Goal: Information Seeking & Learning: Learn about a topic

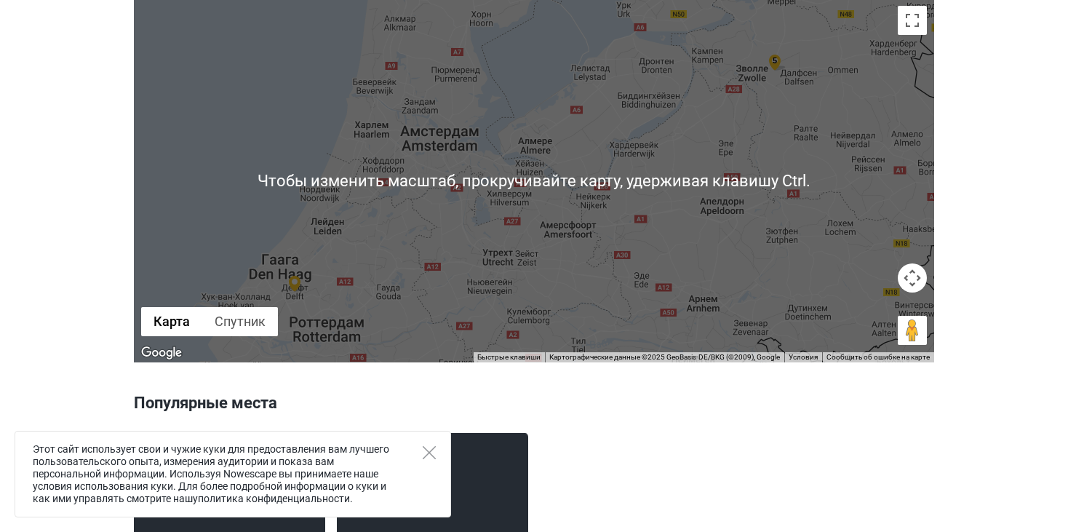
scroll to position [956, 0]
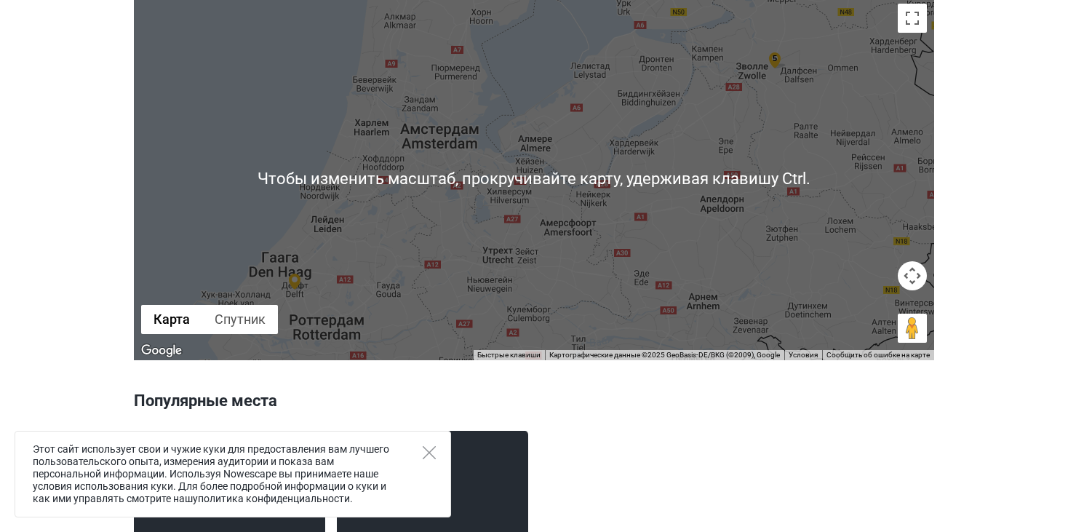
click at [498, 285] on div "5" at bounding box center [534, 178] width 800 height 364
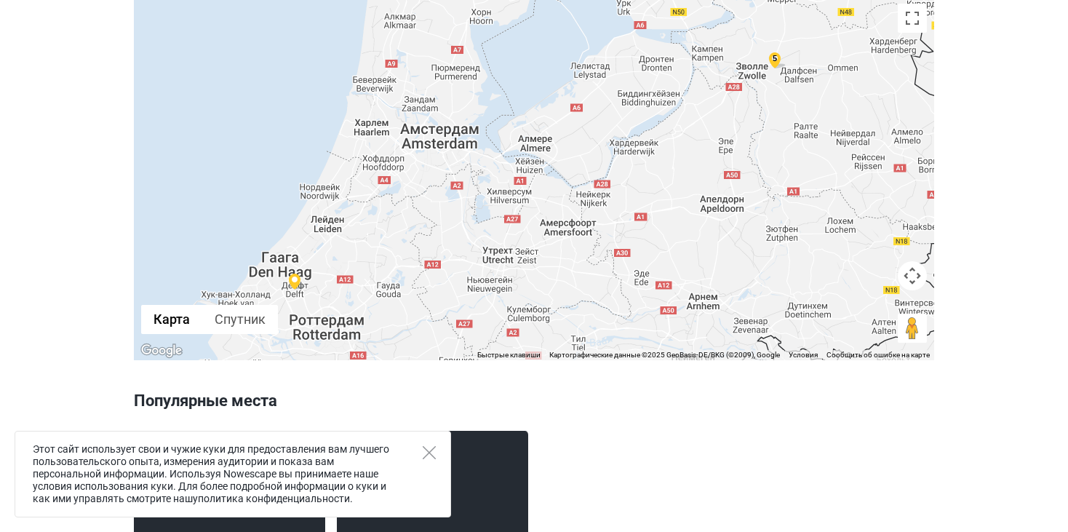
click at [296, 280] on img at bounding box center [297, 281] width 17 height 17
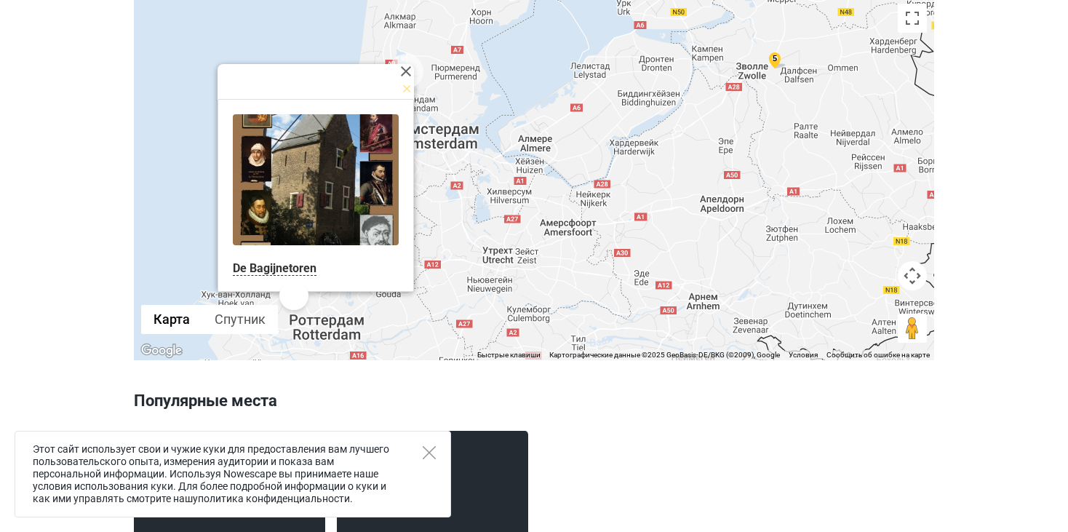
click at [328, 197] on link at bounding box center [316, 179] width 166 height 131
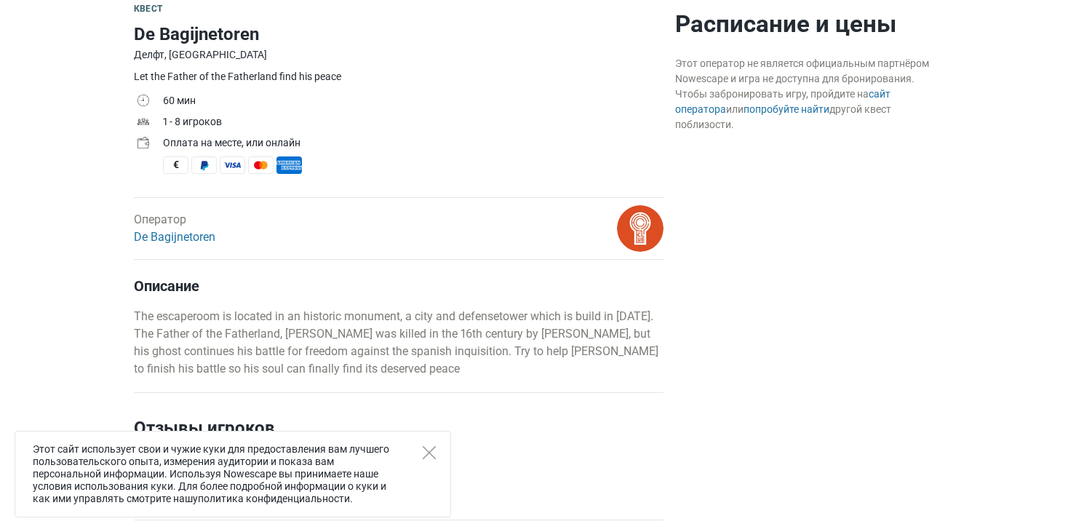
scroll to position [454, 0]
click at [433, 449] on icon "Close" at bounding box center [429, 452] width 13 height 13
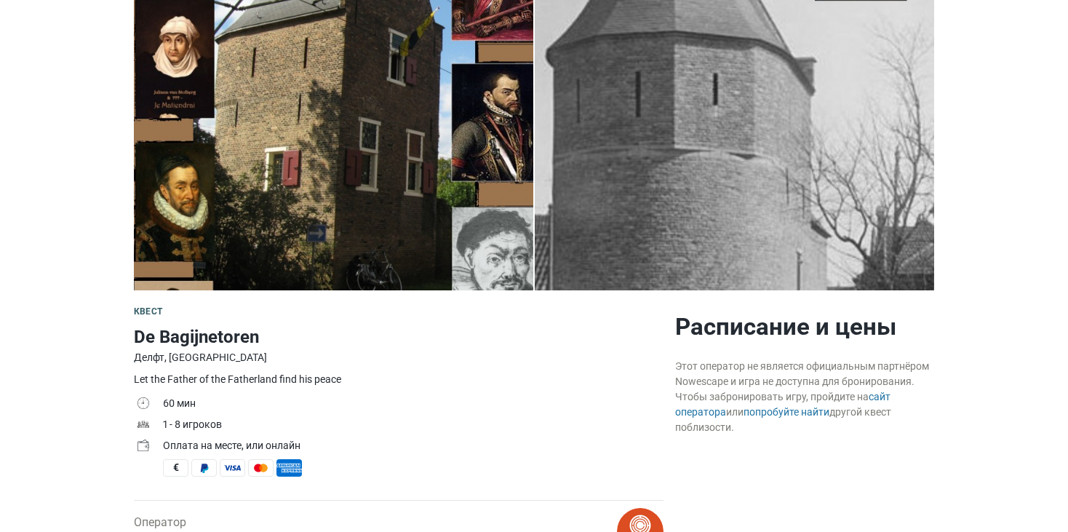
scroll to position [148, 0]
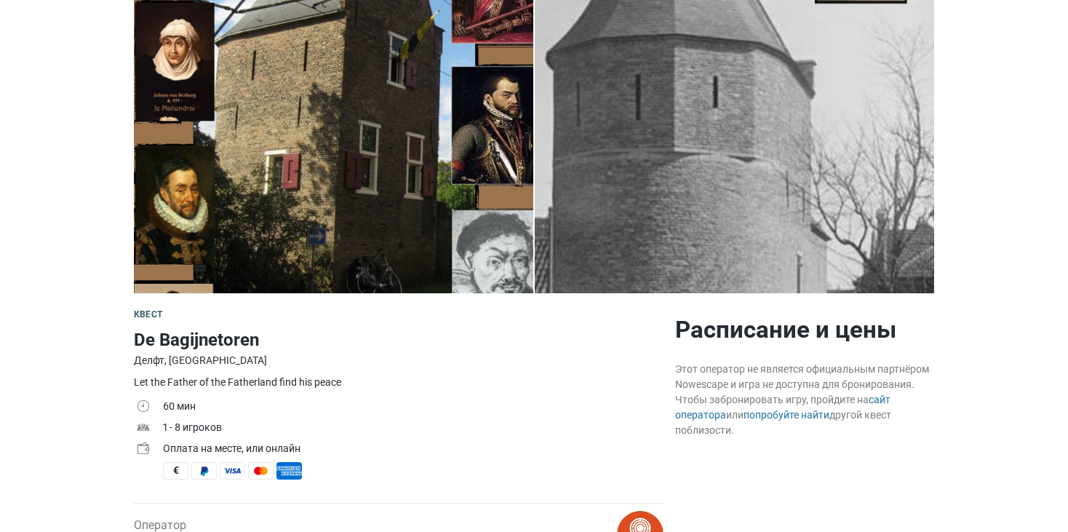
click at [207, 169] on img at bounding box center [333, 115] width 399 height 355
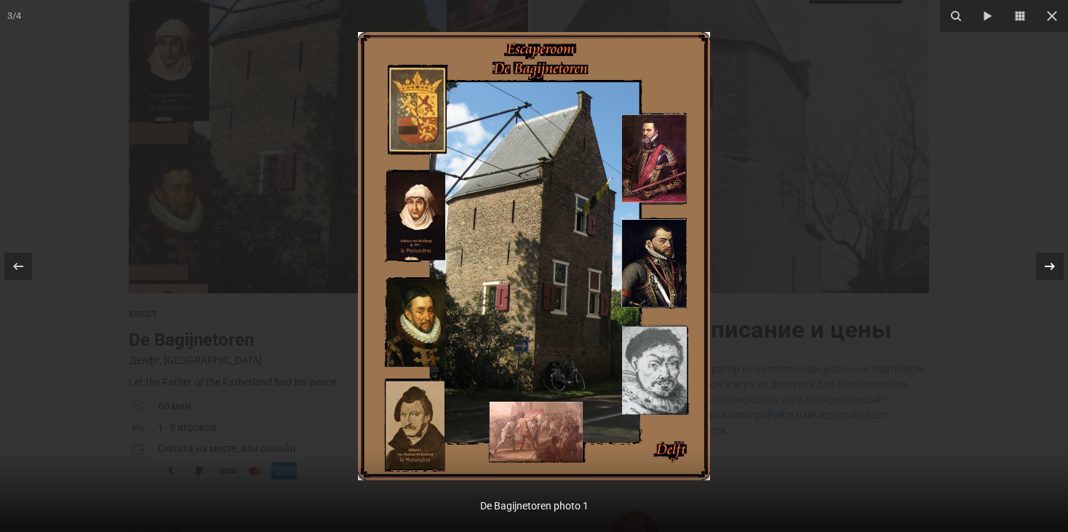
click at [1044, 263] on icon at bounding box center [1049, 265] width 17 height 17
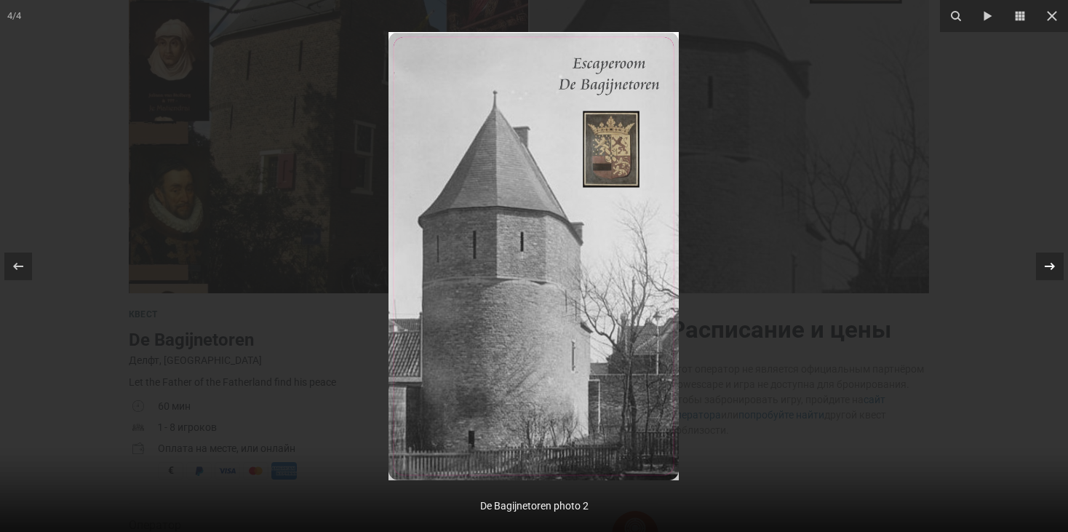
click at [1044, 263] on icon at bounding box center [1049, 265] width 17 height 17
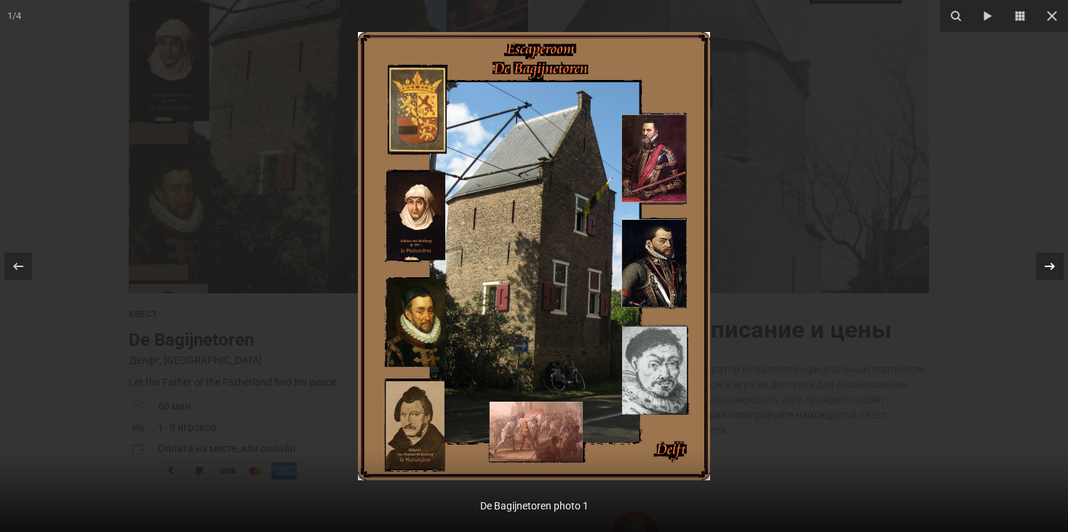
click at [1044, 263] on icon at bounding box center [1049, 265] width 17 height 17
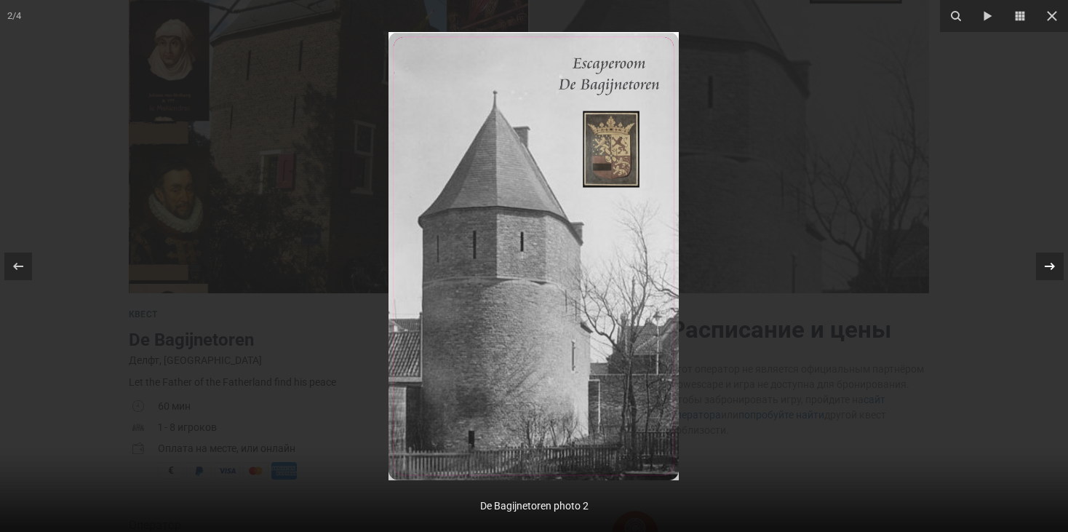
click at [1044, 263] on icon at bounding box center [1049, 265] width 17 height 17
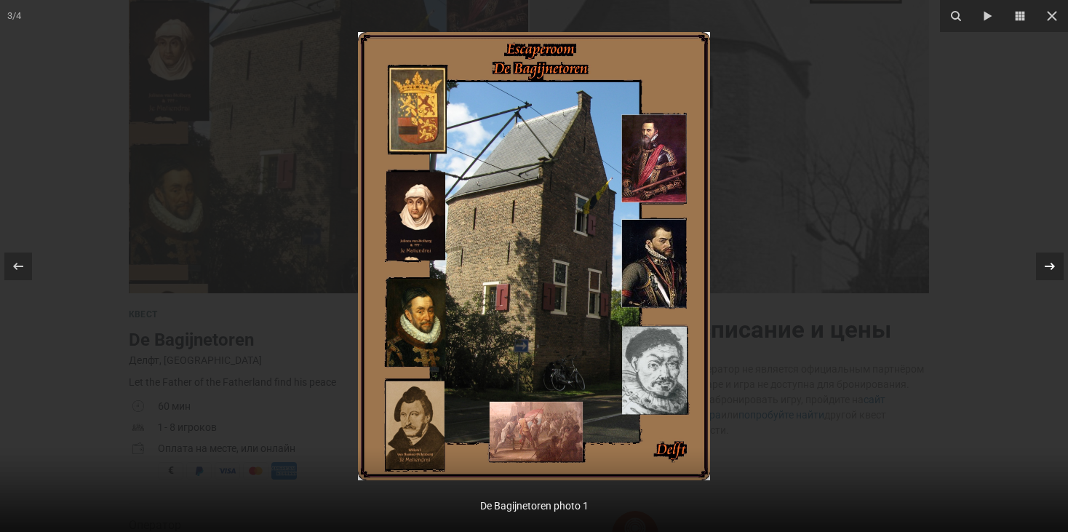
click at [1043, 260] on icon at bounding box center [1049, 265] width 17 height 17
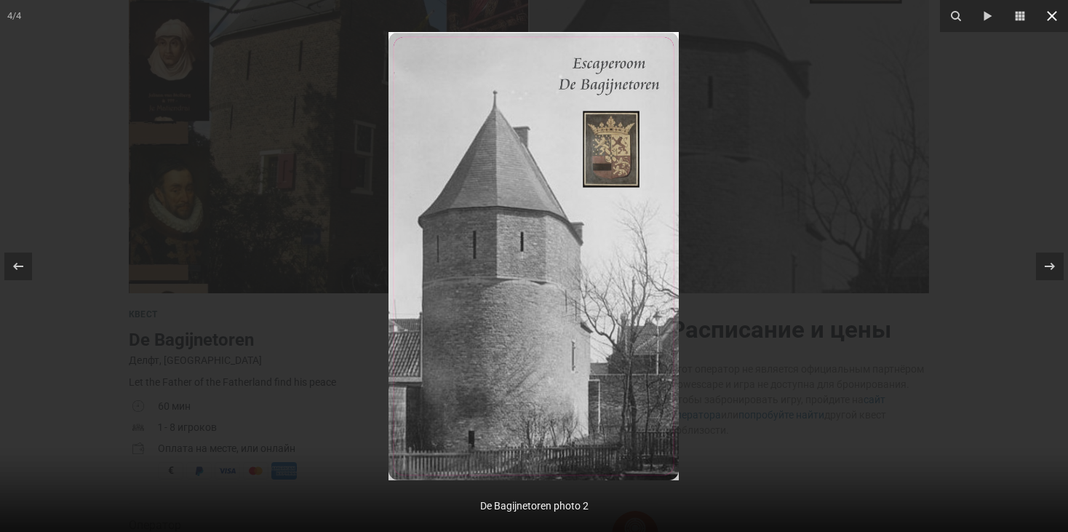
click at [1044, 23] on icon at bounding box center [1051, 15] width 17 height 17
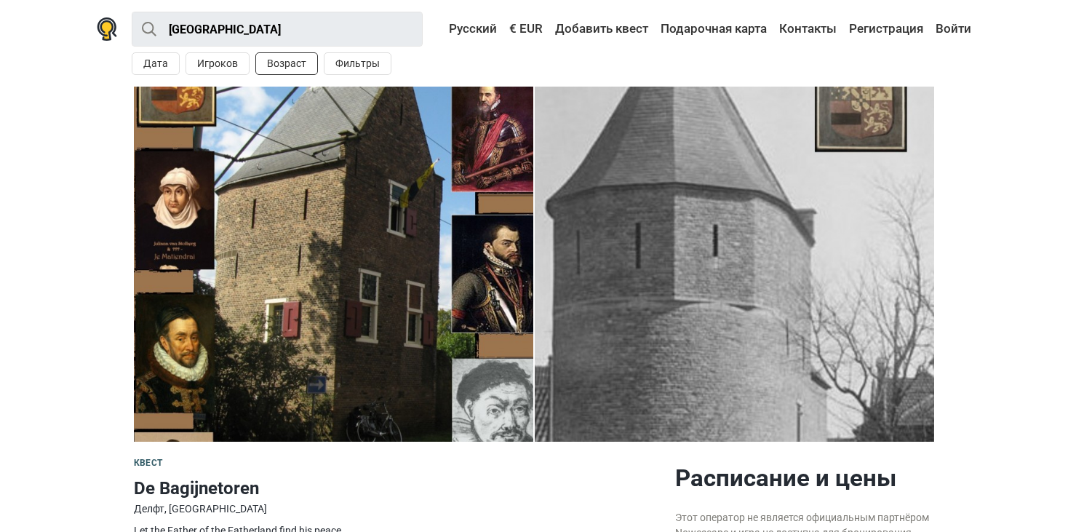
click at [310, 52] on button "Возраст" at bounding box center [286, 63] width 63 height 23
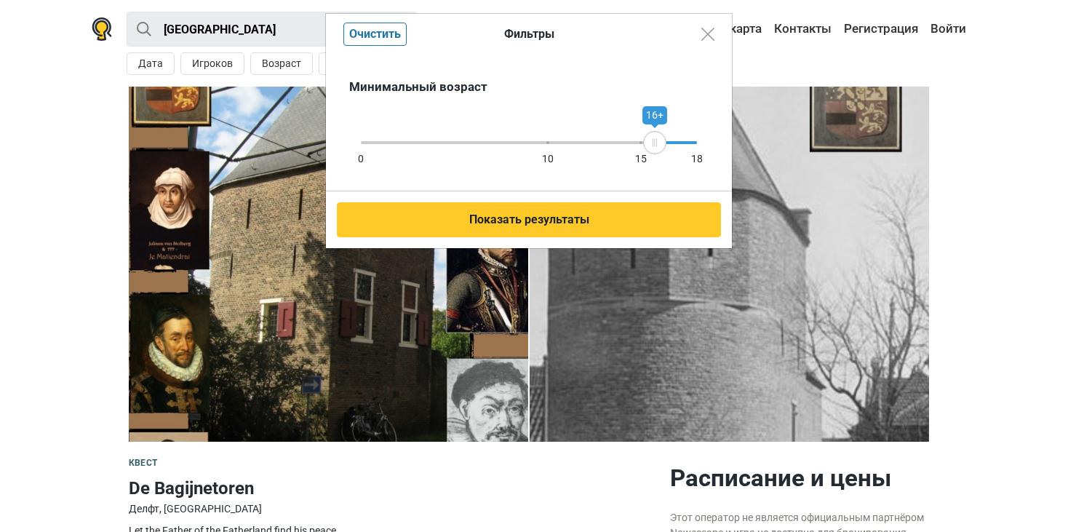
drag, startPoint x: 691, startPoint y: 140, endPoint x: 655, endPoint y: 164, distance: 43.6
click at [655, 164] on div "Минимальный возраст 0 10 15 18 16+" at bounding box center [529, 123] width 406 height 137
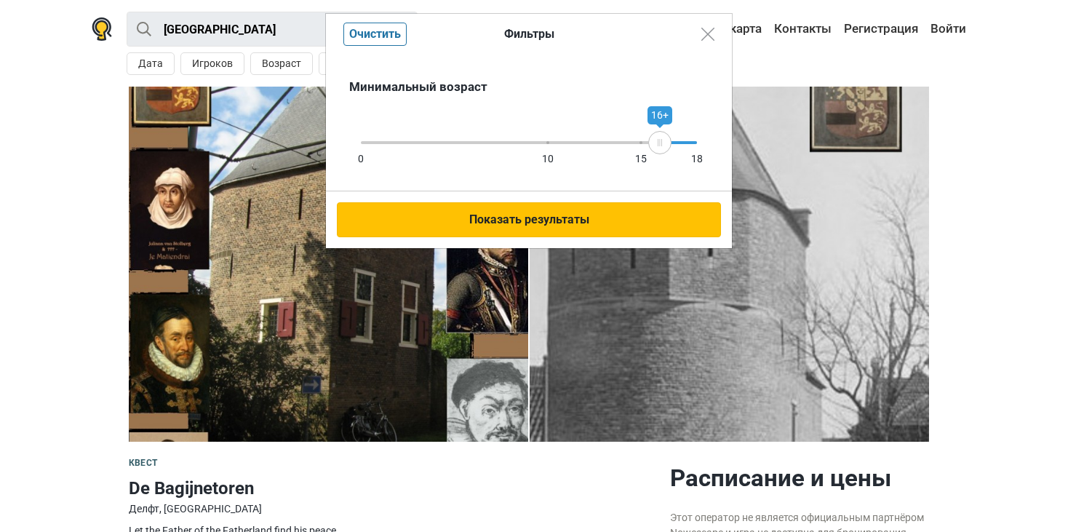
click at [590, 211] on button "Показать результаты" at bounding box center [529, 219] width 384 height 35
